Goal: Task Accomplishment & Management: Use online tool/utility

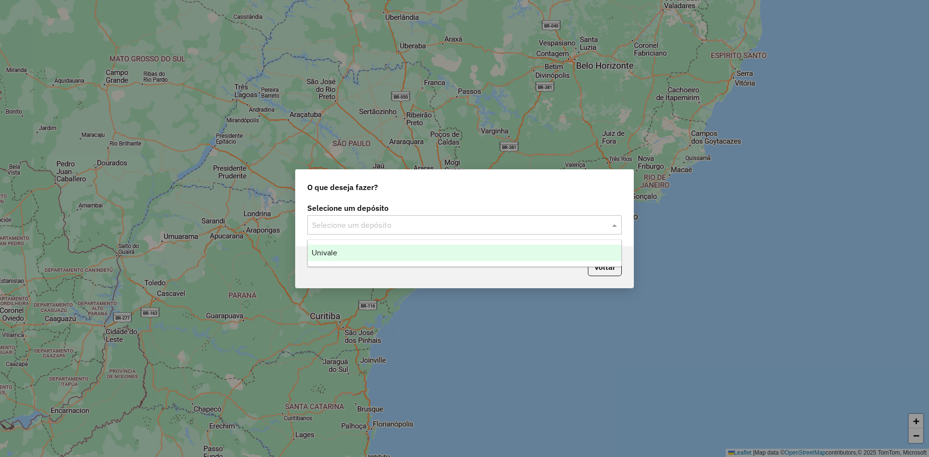
click at [537, 252] on div "Univale" at bounding box center [464, 253] width 313 height 16
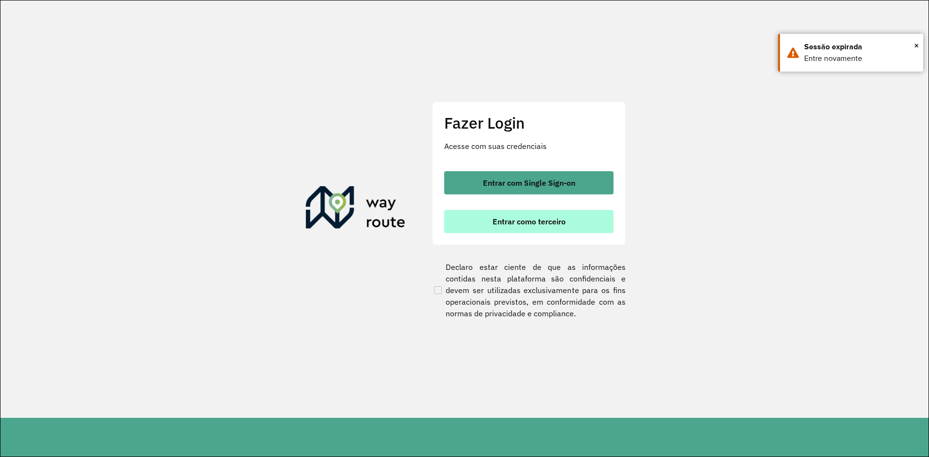
click at [546, 219] on span "Entrar como terceiro" at bounding box center [528, 222] width 73 height 8
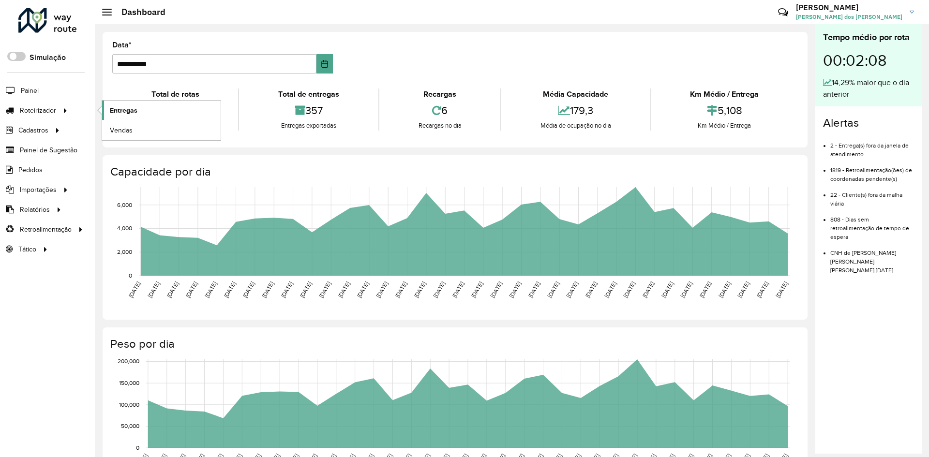
click at [144, 109] on link "Entregas" at bounding box center [161, 110] width 118 height 19
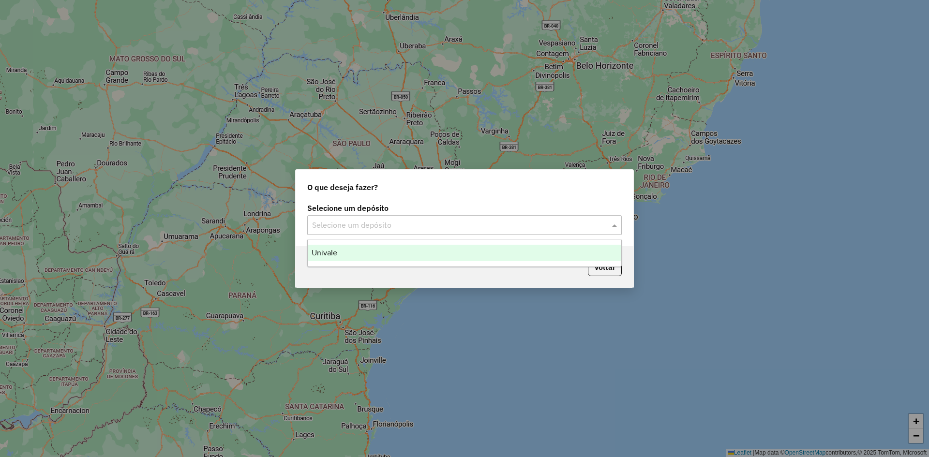
click at [615, 227] on span at bounding box center [615, 225] width 12 height 12
click at [481, 254] on div "Univale" at bounding box center [464, 253] width 313 height 16
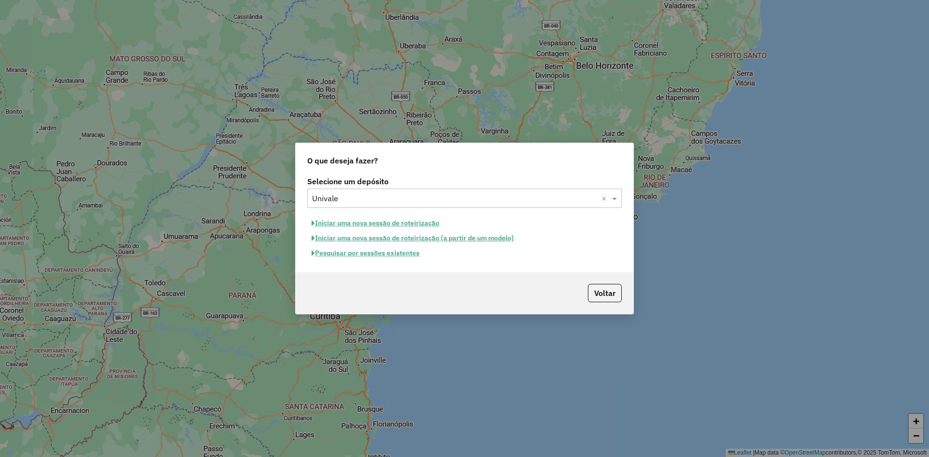
click at [369, 252] on button "Pesquisar por sessões existentes" at bounding box center [365, 253] width 117 height 15
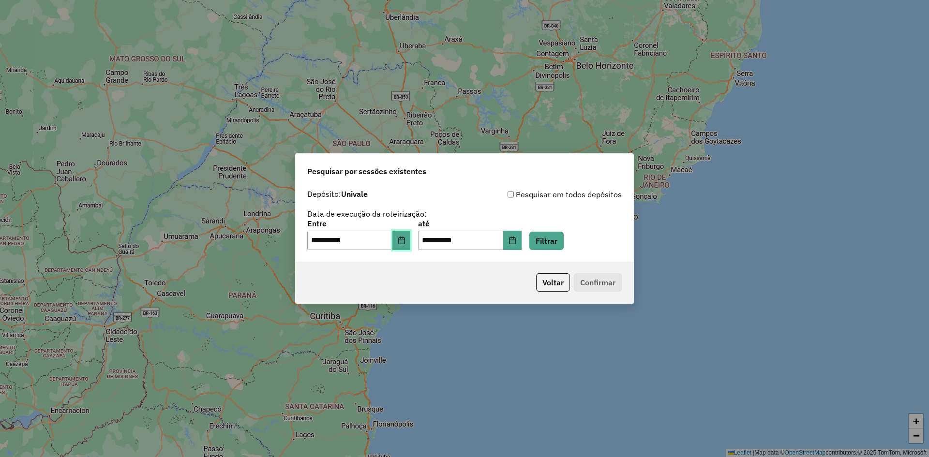
click at [405, 241] on icon "Choose Date" at bounding box center [402, 240] width 8 height 8
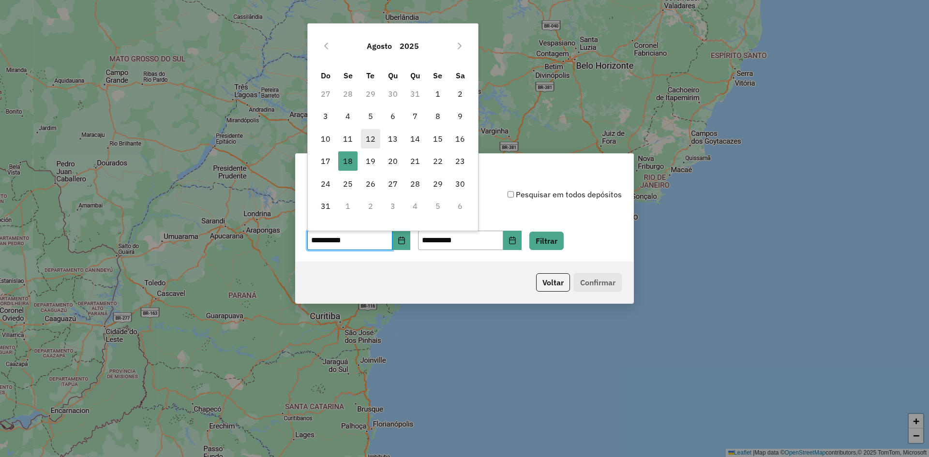
click at [376, 142] on span "12" at bounding box center [370, 138] width 19 height 19
type input "**********"
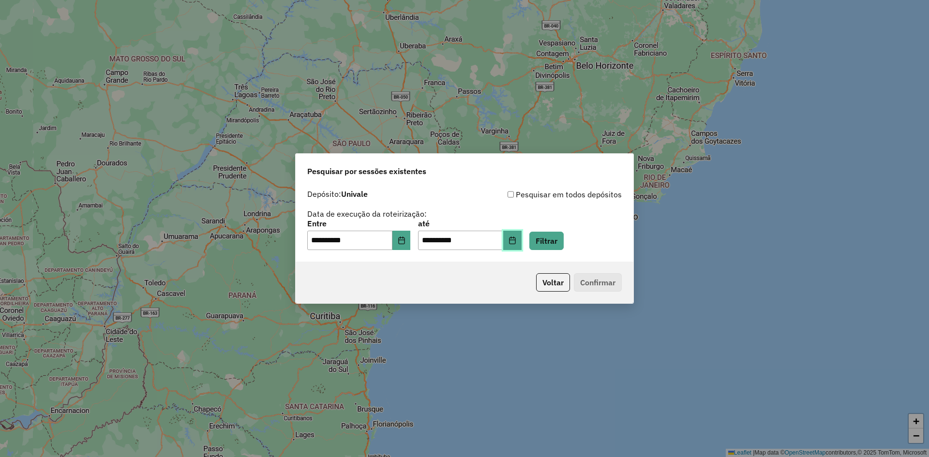
click at [519, 240] on button "Choose Date" at bounding box center [512, 240] width 18 height 19
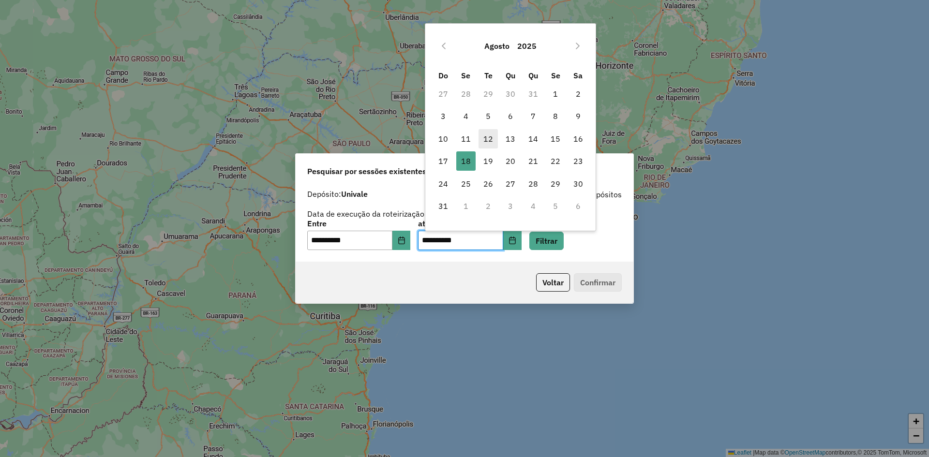
click at [484, 140] on span "12" at bounding box center [487, 138] width 19 height 19
type input "**********"
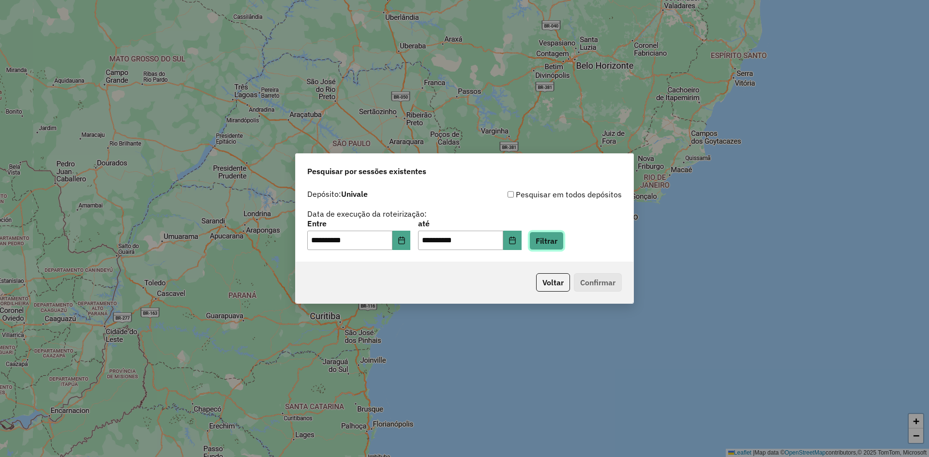
click at [559, 247] on button "Filtrar" at bounding box center [546, 241] width 34 height 18
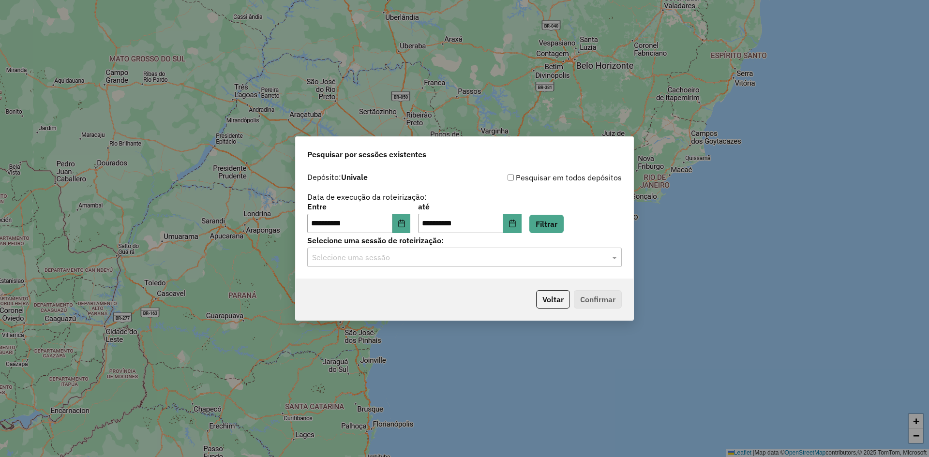
click at [608, 256] on div at bounding box center [464, 257] width 314 height 13
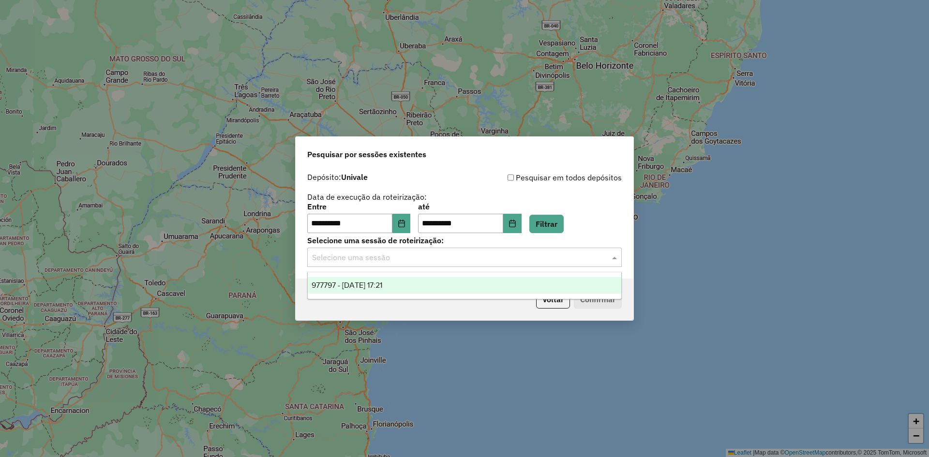
click at [477, 287] on div "977797 - 12/08/2025 17:21" at bounding box center [464, 285] width 313 height 16
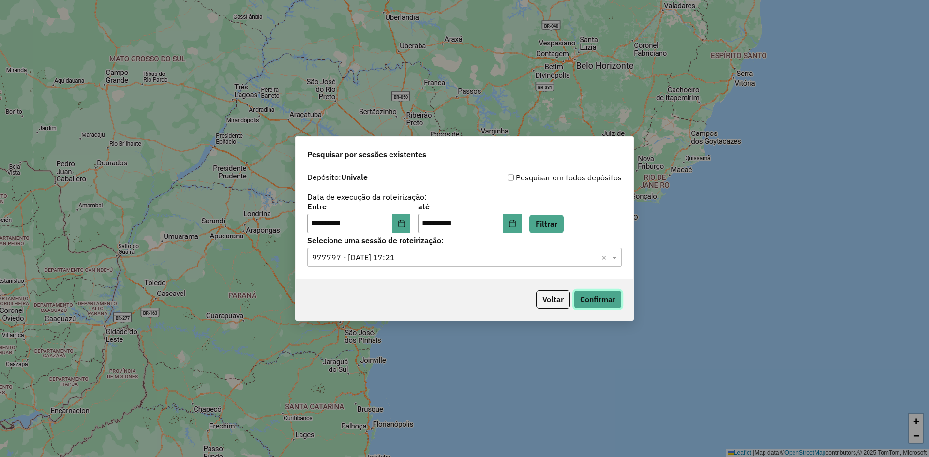
click at [581, 302] on button "Confirmar" at bounding box center [598, 299] width 48 height 18
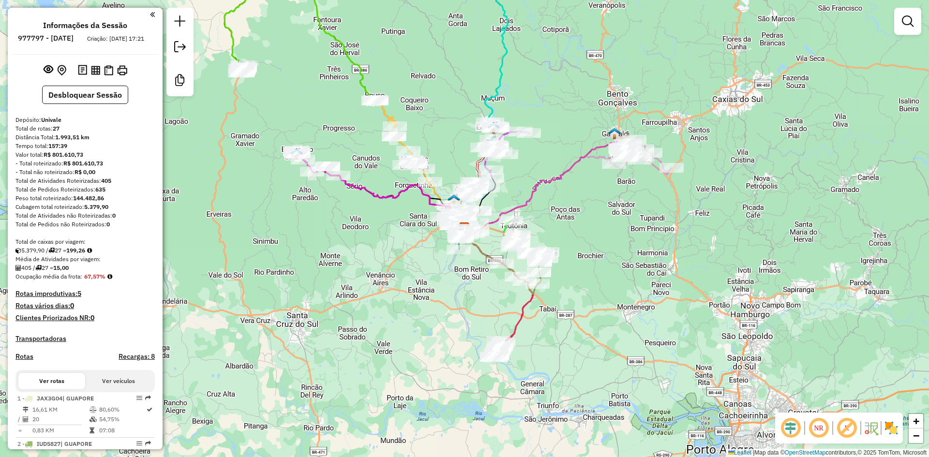
click at [791, 433] on em at bounding box center [790, 427] width 23 height 23
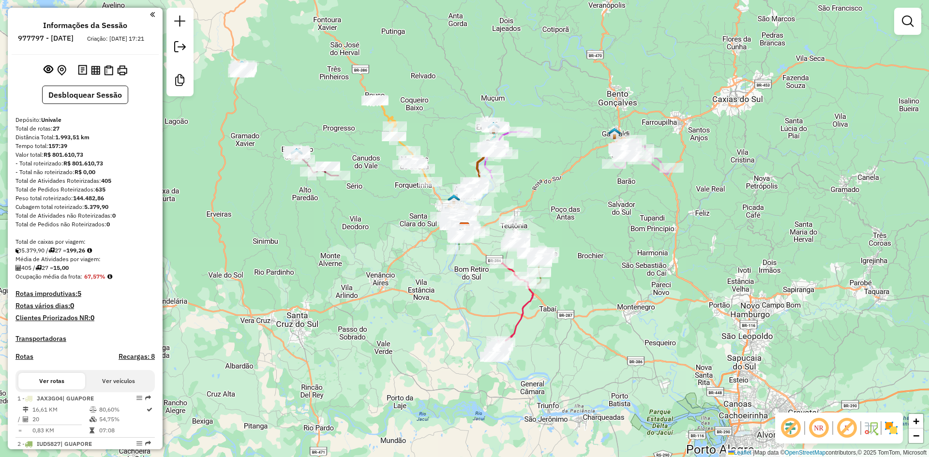
click at [889, 429] on img at bounding box center [890, 427] width 15 height 15
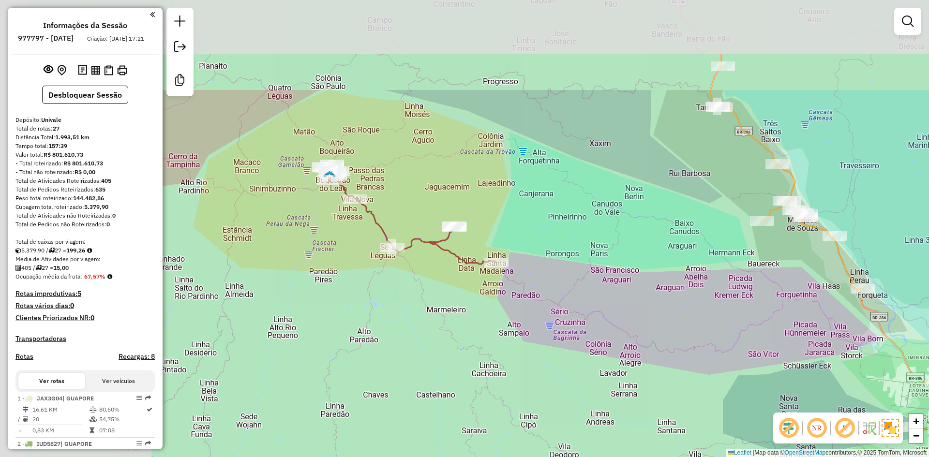
drag, startPoint x: 306, startPoint y: 195, endPoint x: 516, endPoint y: 351, distance: 261.3
click at [516, 351] on div "Janela de atendimento Grade de atendimento Capacidade Transportadoras Veículos …" at bounding box center [464, 228] width 929 height 457
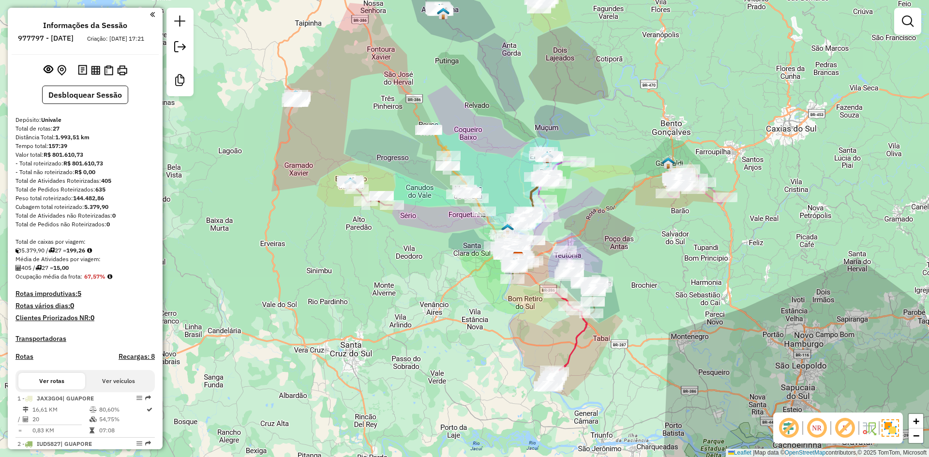
drag, startPoint x: 447, startPoint y: 217, endPoint x: 424, endPoint y: 206, distance: 26.0
click at [424, 206] on div "Janela de atendimento Grade de atendimento Capacidade Transportadoras Veículos …" at bounding box center [464, 228] width 929 height 457
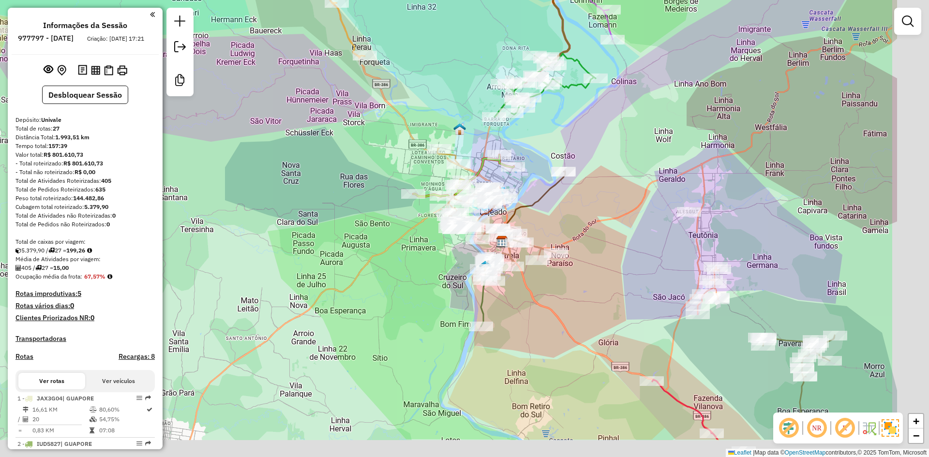
drag, startPoint x: 458, startPoint y: 234, endPoint x: 339, endPoint y: 172, distance: 134.3
click at [340, 172] on div "Janela de atendimento Grade de atendimento Capacidade Transportadoras Veículos …" at bounding box center [464, 228] width 929 height 457
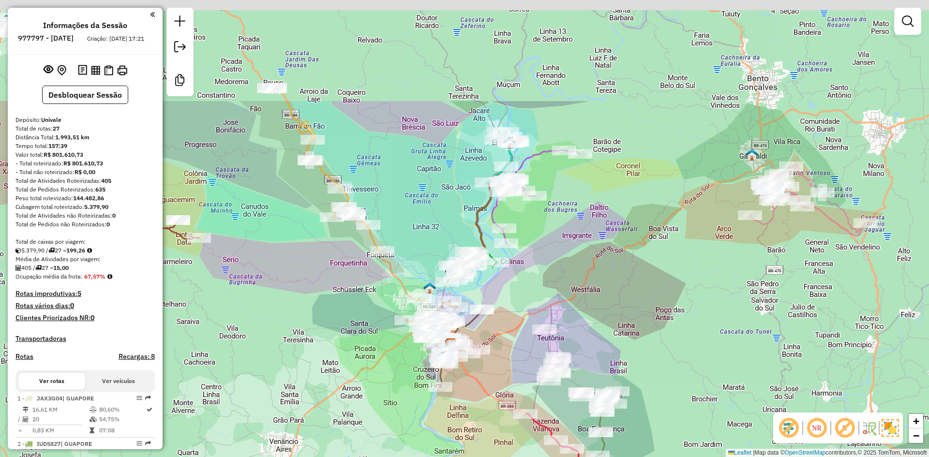
drag, startPoint x: 535, startPoint y: 136, endPoint x: 544, endPoint y: 284, distance: 148.2
click at [544, 284] on div "Janela de atendimento Grade de atendimento Capacidade Transportadoras Veículos …" at bounding box center [464, 228] width 929 height 457
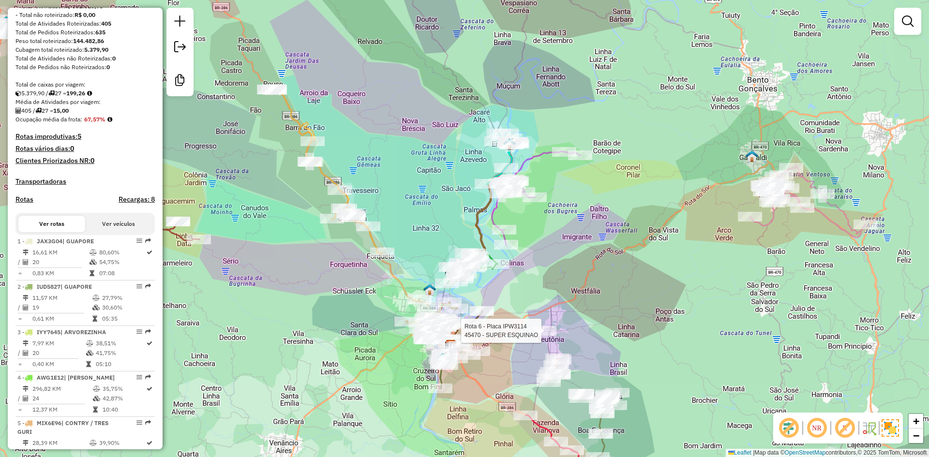
select select "**********"
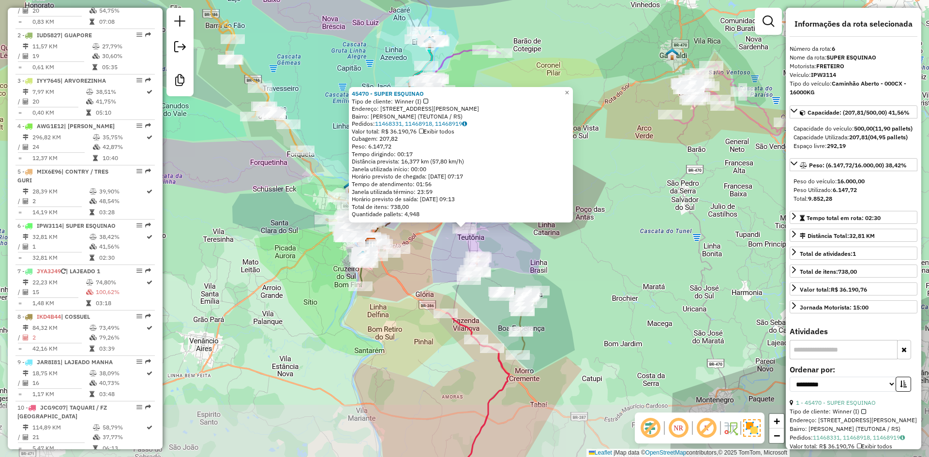
scroll to position [629, 0]
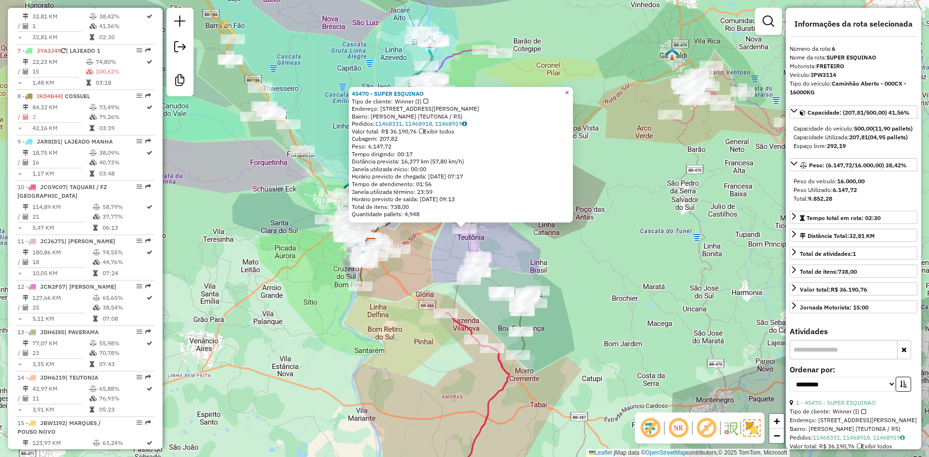
click at [569, 89] on span "×" at bounding box center [566, 92] width 4 height 8
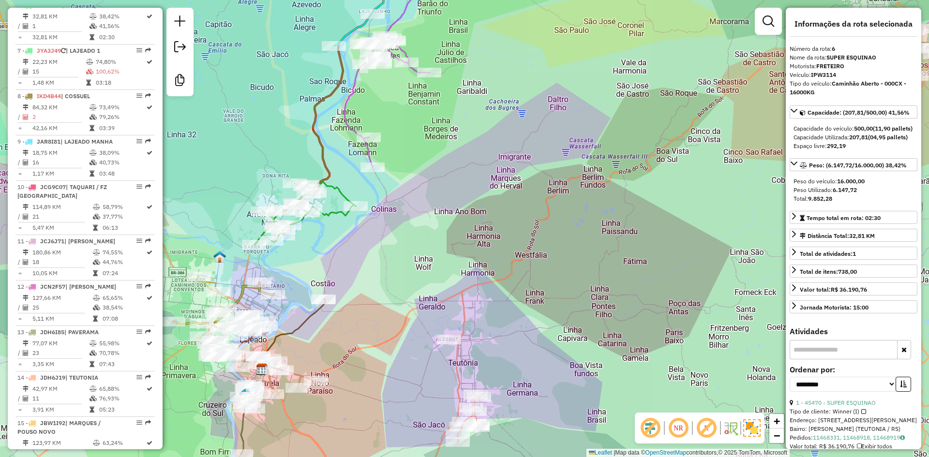
drag, startPoint x: 460, startPoint y: 81, endPoint x: 500, endPoint y: 252, distance: 175.7
click at [499, 251] on div "Janela de atendimento Grade de atendimento Capacidade Transportadoras Veículos …" at bounding box center [464, 228] width 929 height 457
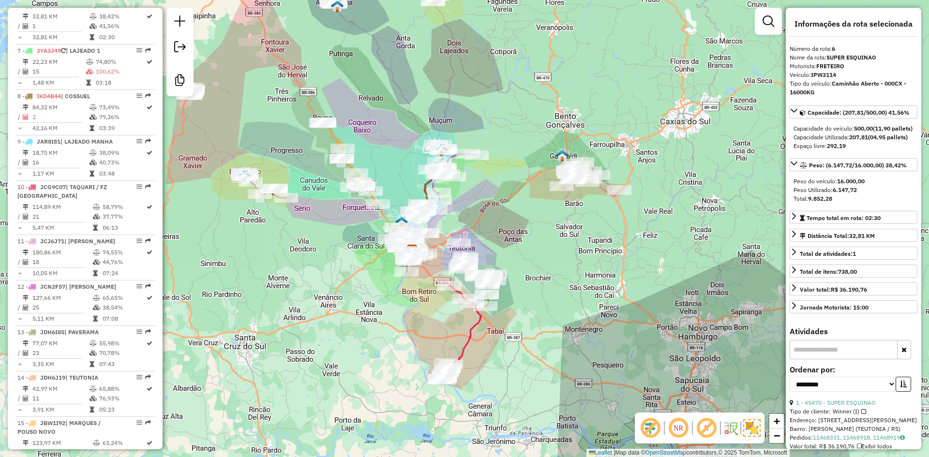
drag, startPoint x: 524, startPoint y: 233, endPoint x: 547, endPoint y: 312, distance: 82.0
click at [546, 312] on div "Janela de atendimento Grade de atendimento Capacidade Transportadoras Veículos …" at bounding box center [464, 228] width 929 height 457
